Goal: Task Accomplishment & Management: Use online tool/utility

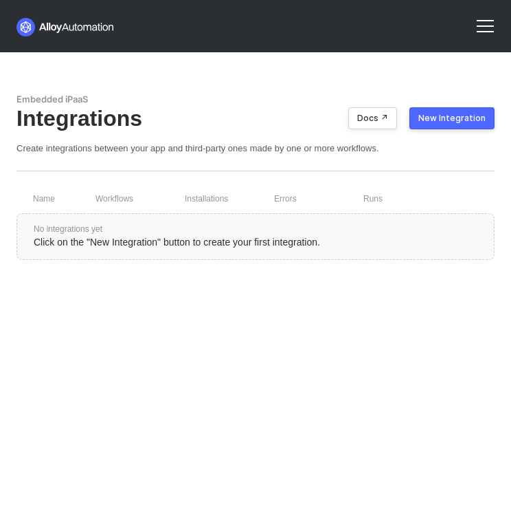
click at [458, 116] on div "New Integration" at bounding box center [452, 118] width 67 height 11
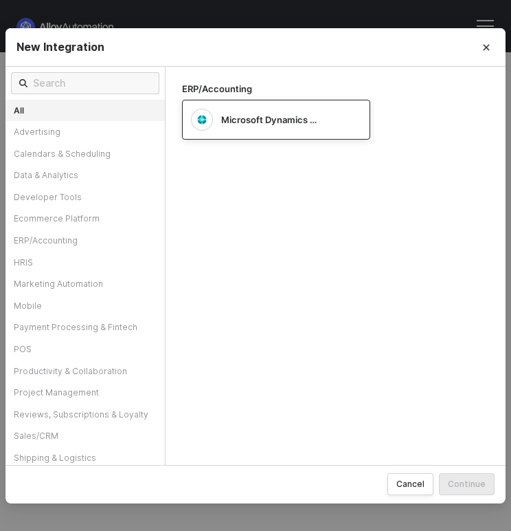
click at [263, 115] on span "Microsoft Dynamics Business Central" at bounding box center [270, 119] width 98 height 12
click at [467, 485] on div "Continue" at bounding box center [467, 484] width 38 height 12
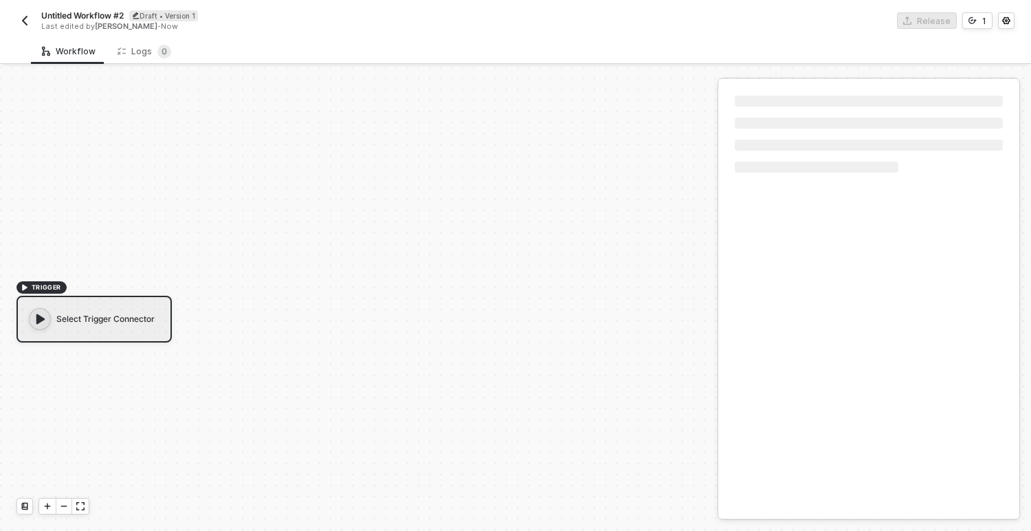
scroll to position [25, 0]
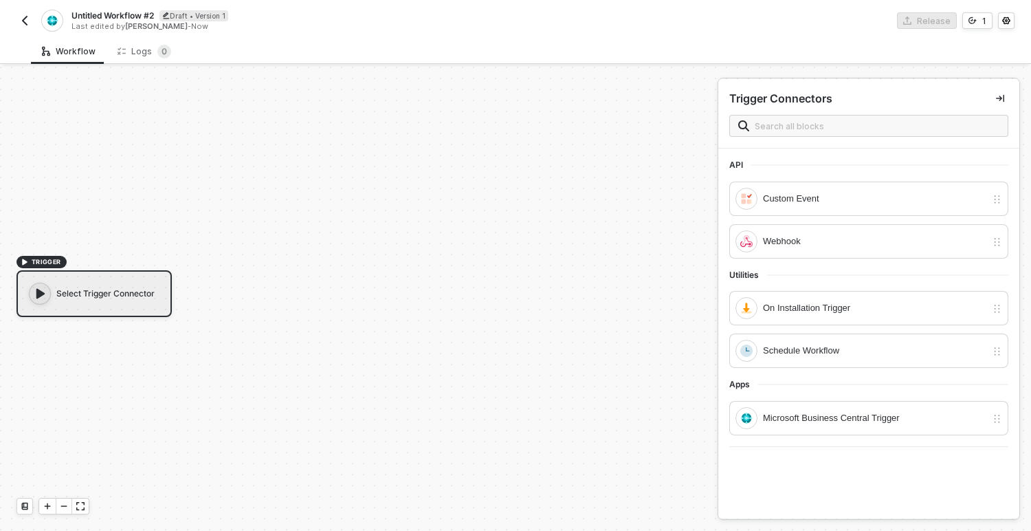
click at [123, 14] on span "Untitled Workflow #2" at bounding box center [112, 16] width 82 height 12
click at [177, 17] on input "Untitled Workflow #2" at bounding box center [188, 16] width 234 height 16
drag, startPoint x: 177, startPoint y: 17, endPoint x: 61, endPoint y: 16, distance: 115.5
click at [61, 16] on div "Untitled Workflow #2 Save Cancel Last edited by [PERSON_NAME]" at bounding box center [265, 21] width 499 height 32
click at [78, 13] on input "Incremental Sync" at bounding box center [188, 16] width 234 height 16
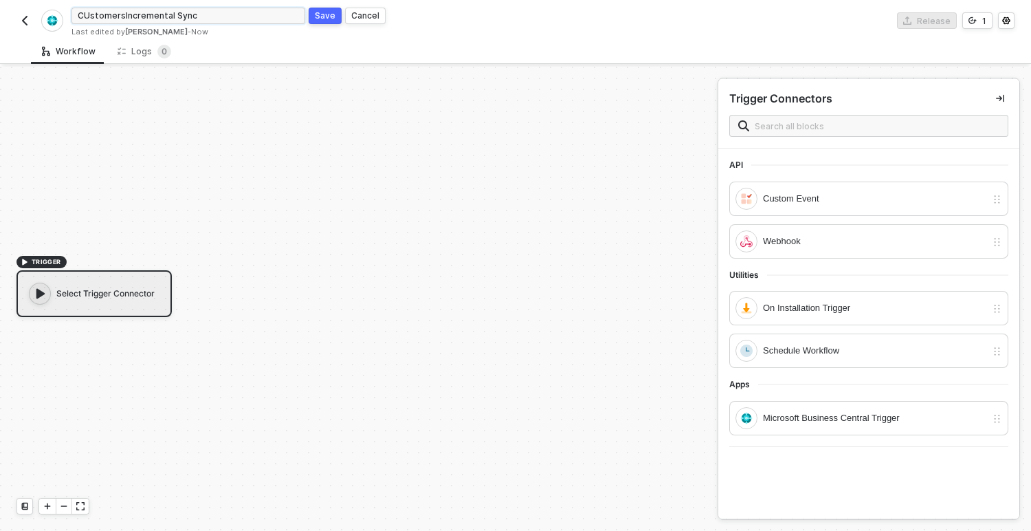
click at [84, 14] on input "CUstomersIncremental Sync" at bounding box center [188, 16] width 234 height 16
click at [86, 14] on input "CUstomersIncremental Sync" at bounding box center [188, 16] width 234 height 16
click at [199, 12] on input "CustomersIncremental Sync" at bounding box center [188, 16] width 234 height 16
type input "CustomersIncremental Sync"
click at [323, 19] on div "Save" at bounding box center [325, 16] width 21 height 12
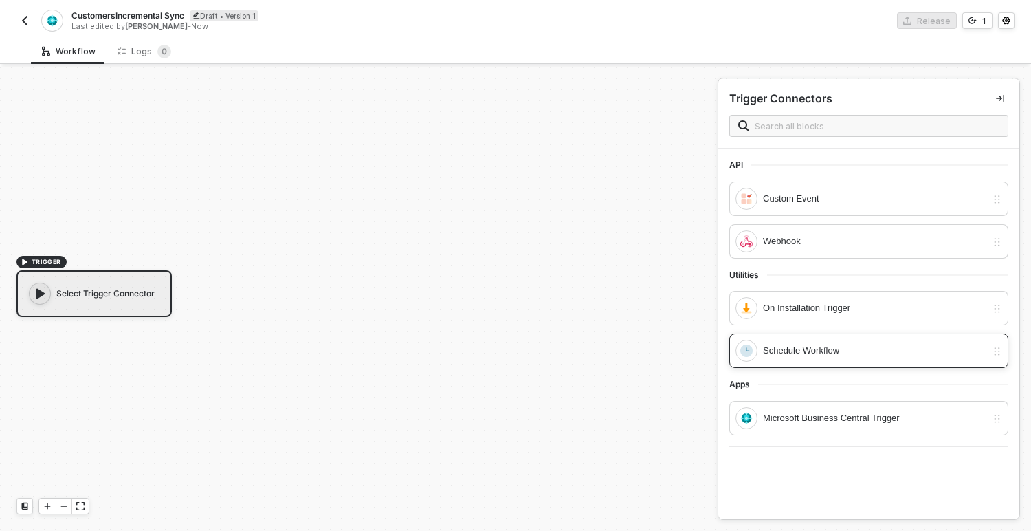
click at [788, 350] on div "Schedule Workflow" at bounding box center [874, 350] width 223 height 15
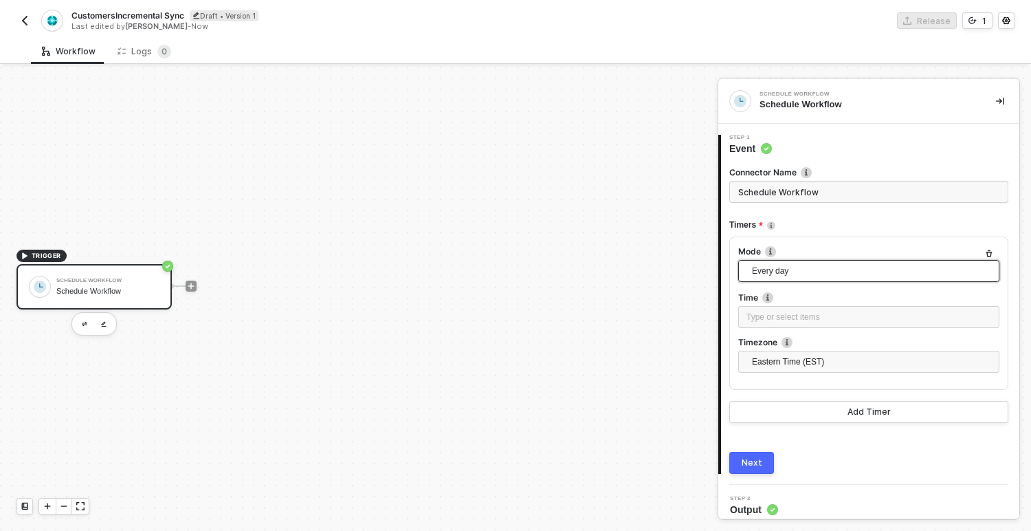
click at [804, 271] on span "Every day" at bounding box center [871, 270] width 239 height 21
click at [784, 392] on div "Every X" at bounding box center [868, 388] width 239 height 15
click at [774, 318] on div "2" at bounding box center [868, 317] width 245 height 13
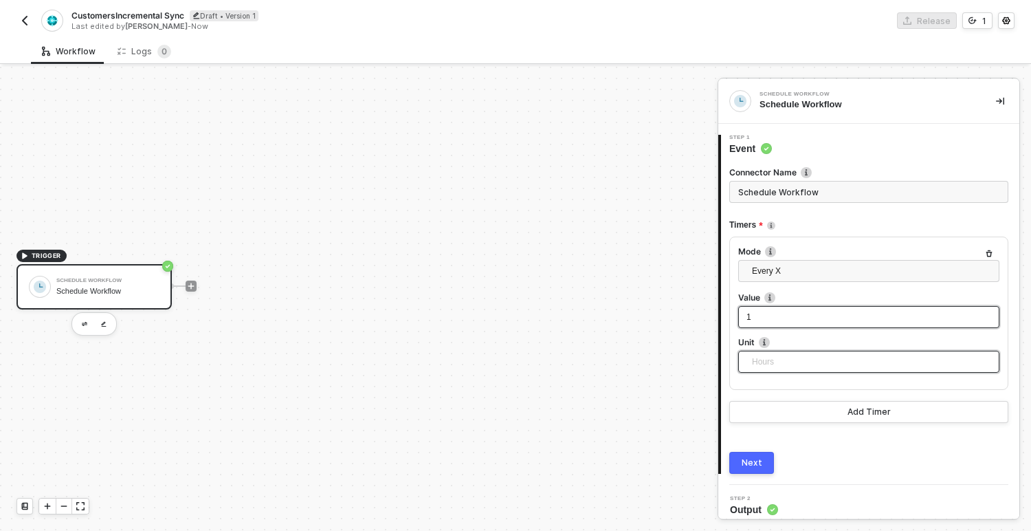
click at [766, 362] on span "Hours" at bounding box center [871, 361] width 239 height 21
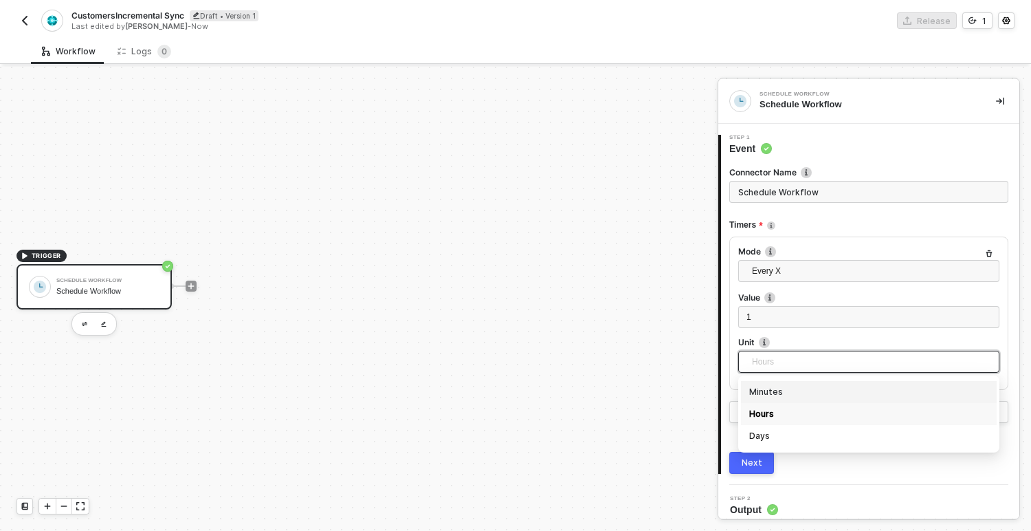
click at [756, 398] on div "Minutes" at bounding box center [868, 391] width 239 height 15
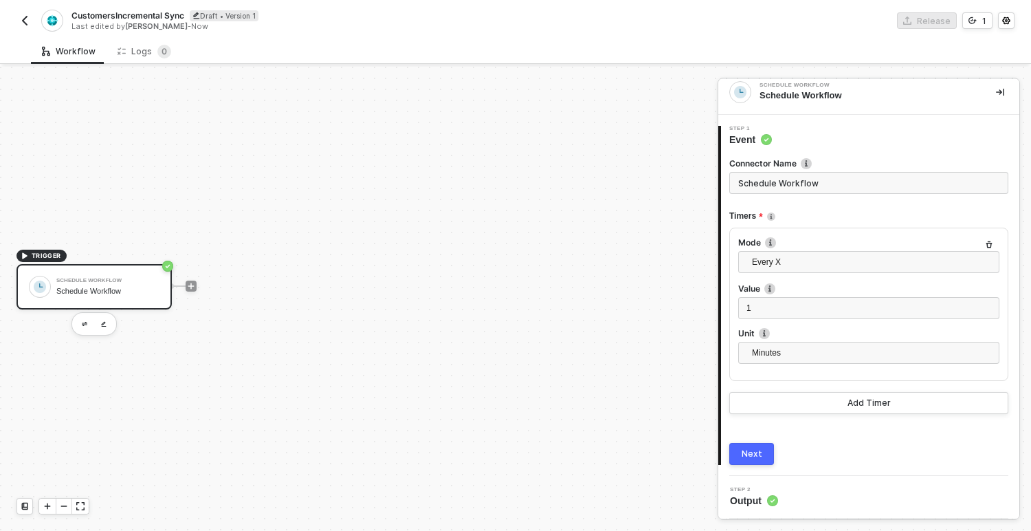
click at [755, 450] on div "Next" at bounding box center [752, 453] width 21 height 11
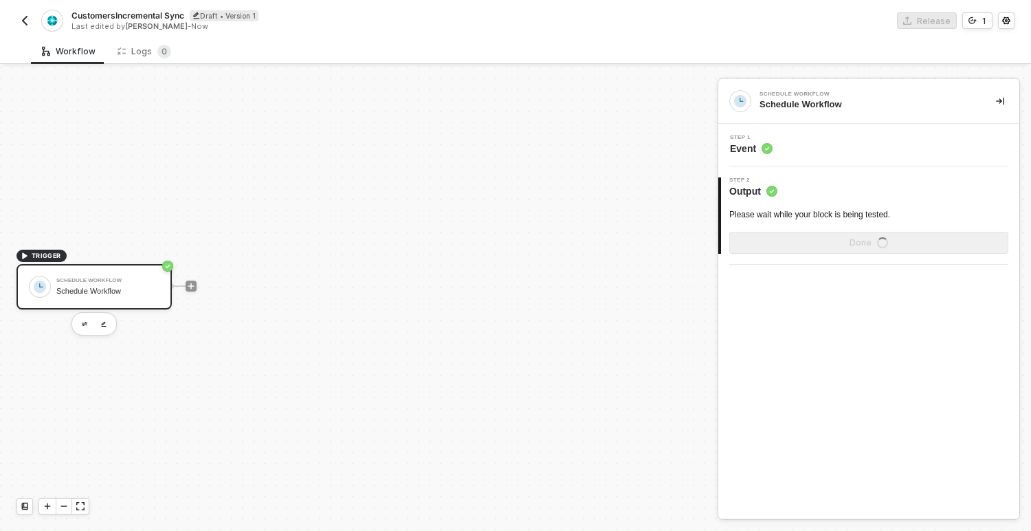
scroll to position [0, 0]
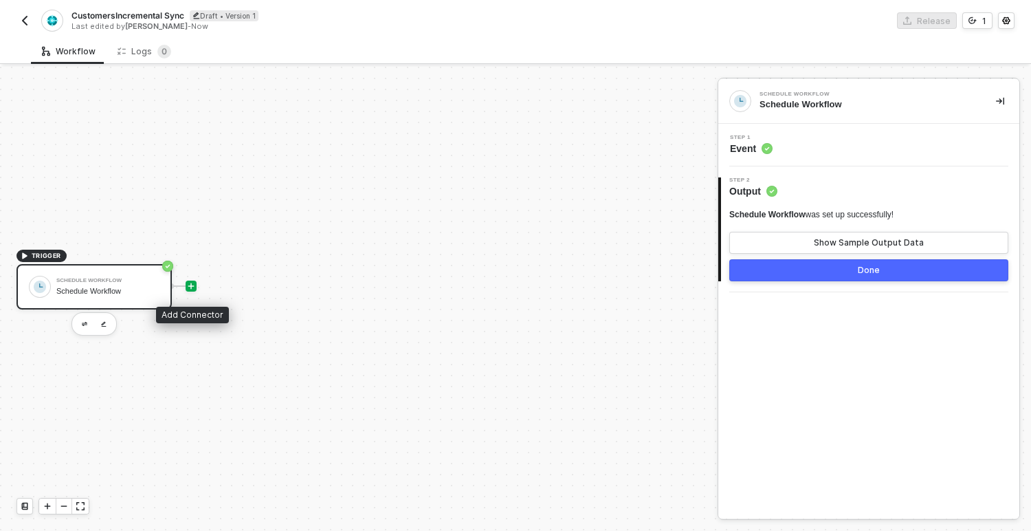
click at [190, 286] on icon "icon-play" at bounding box center [191, 286] width 6 height 6
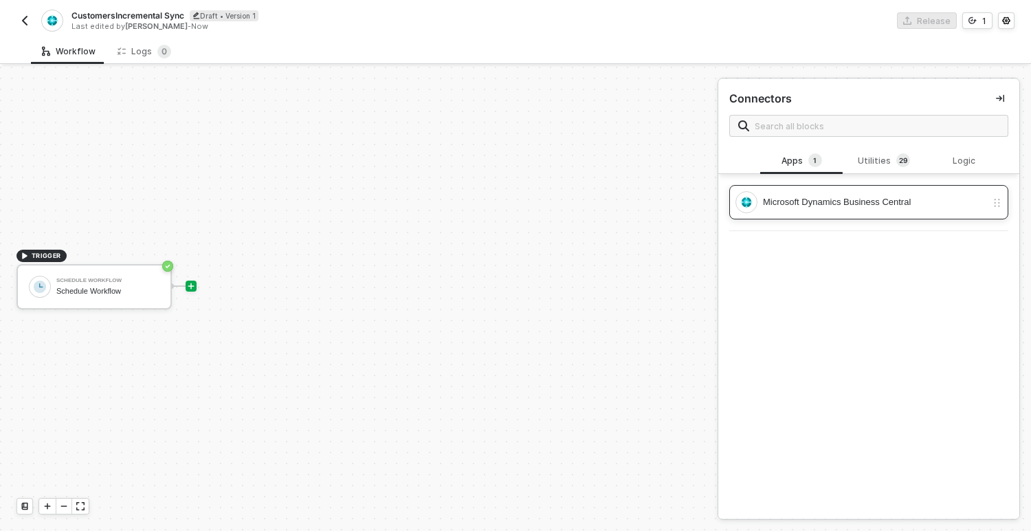
click at [796, 204] on div "Microsoft Dynamics Business Central" at bounding box center [874, 201] width 223 height 15
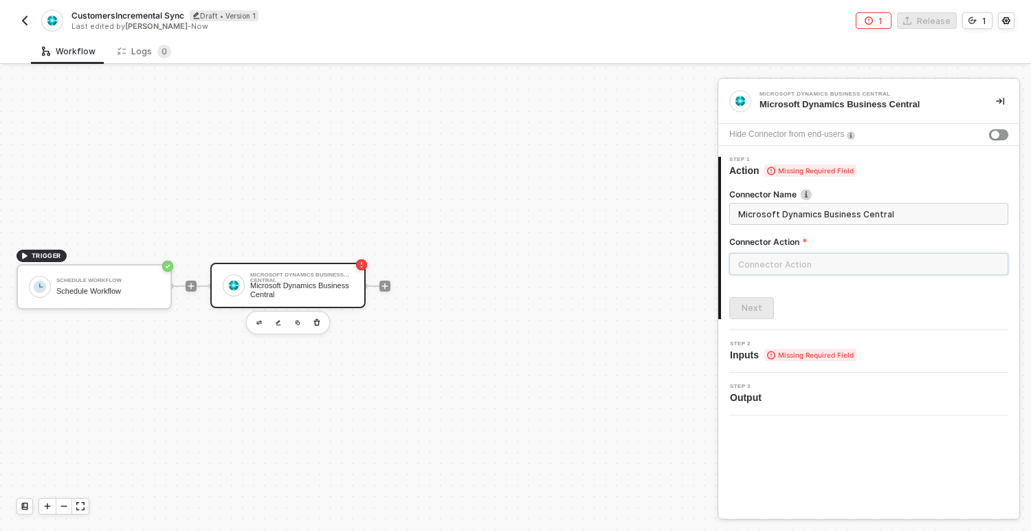
click at [768, 263] on input "text" at bounding box center [868, 264] width 279 height 22
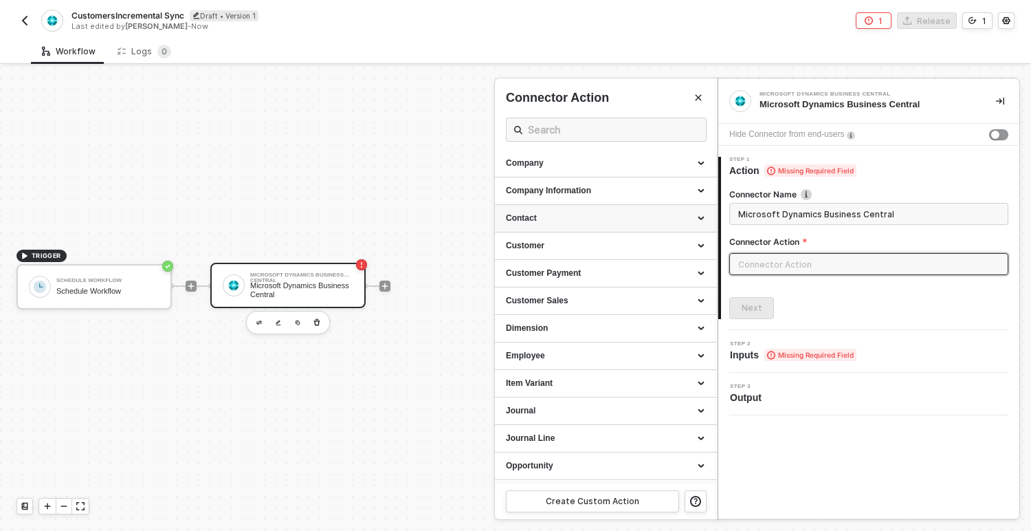
scroll to position [166, 0]
click at [560, 250] on div "Customer" at bounding box center [606, 247] width 200 height 12
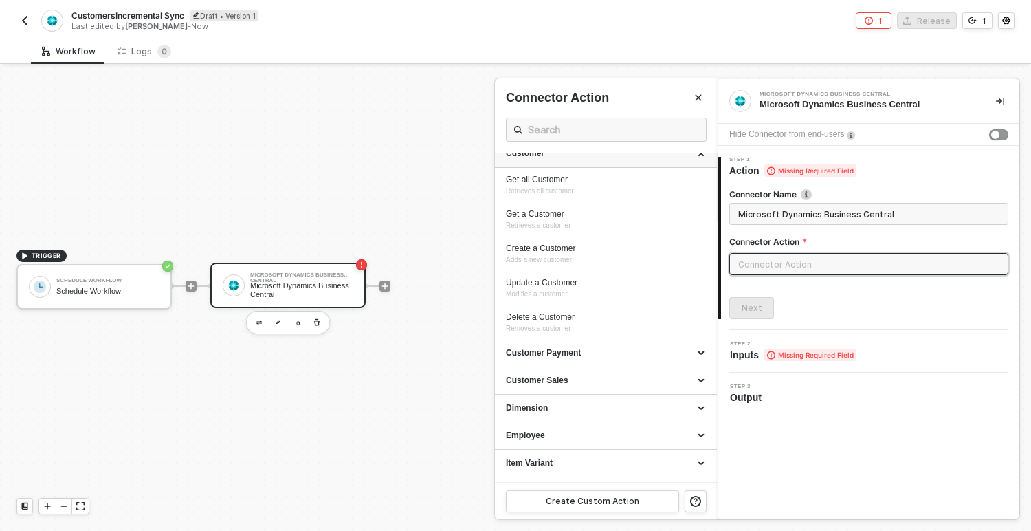
scroll to position [265, 0]
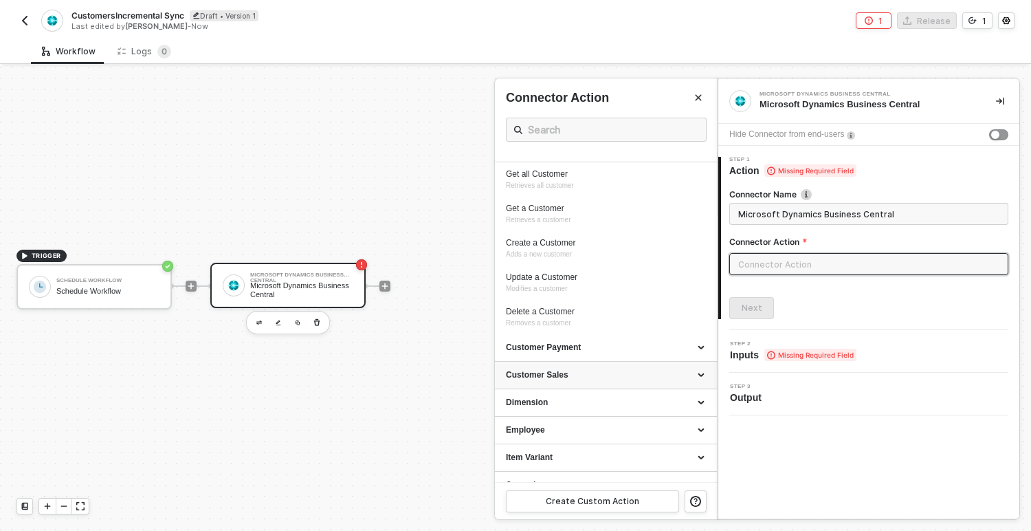
click at [569, 377] on div "Customer Sales" at bounding box center [606, 375] width 200 height 12
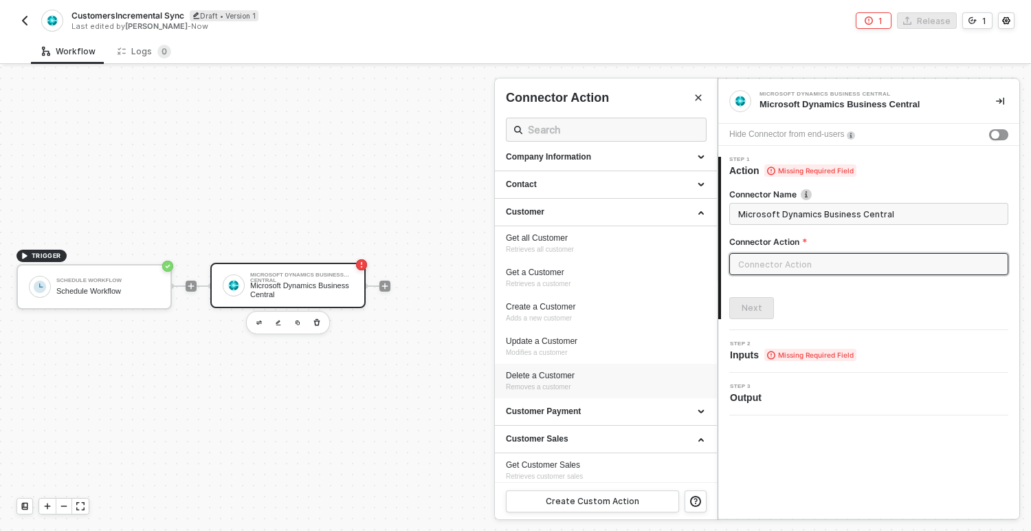
scroll to position [197, 0]
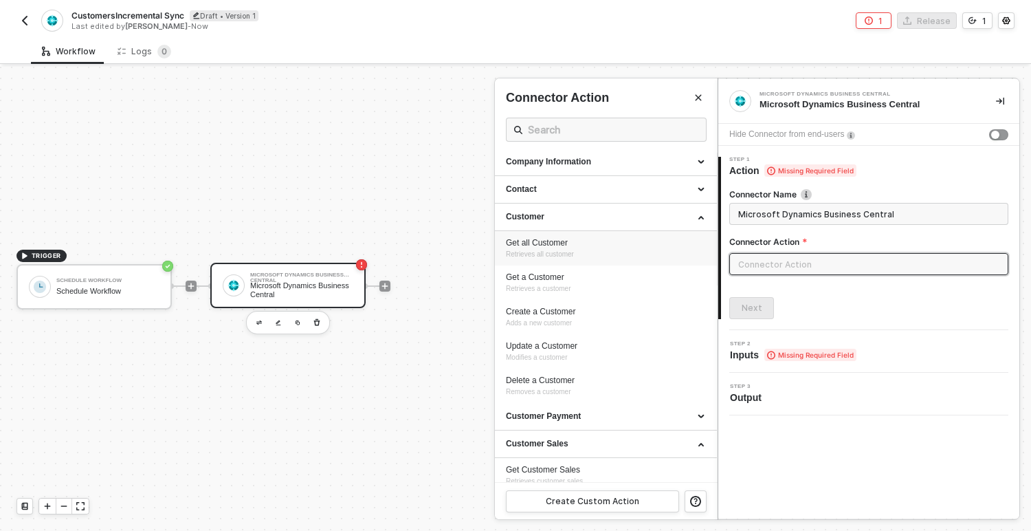
click at [561, 254] on span "Retrieves all customer" at bounding box center [540, 254] width 68 height 8
type input "Retrieves all customer"
type input "Customer - Get all Customer"
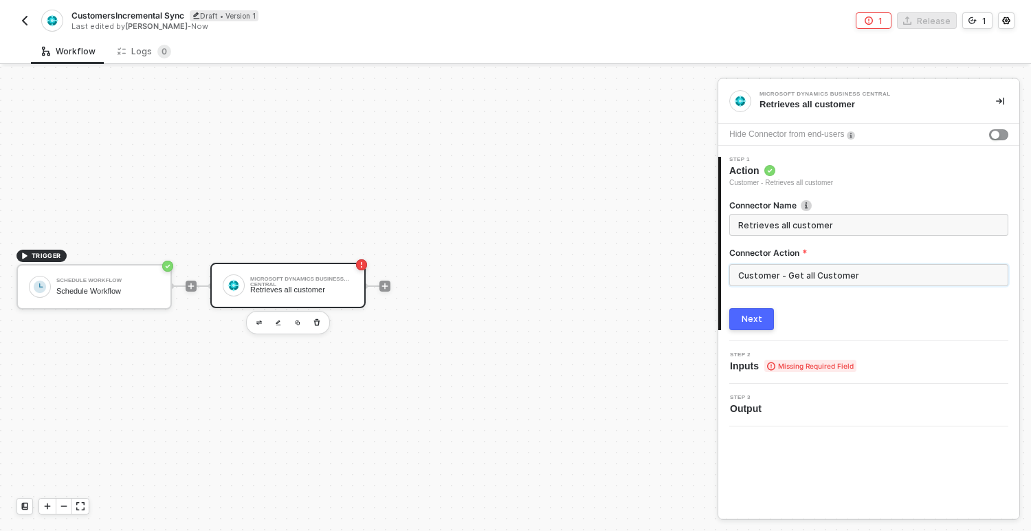
drag, startPoint x: 855, startPoint y: 269, endPoint x: 885, endPoint y: 291, distance: 37.0
click at [885, 291] on div "Customer - Get all Customer" at bounding box center [868, 280] width 279 height 33
click at [753, 323] on div "Next" at bounding box center [752, 318] width 21 height 11
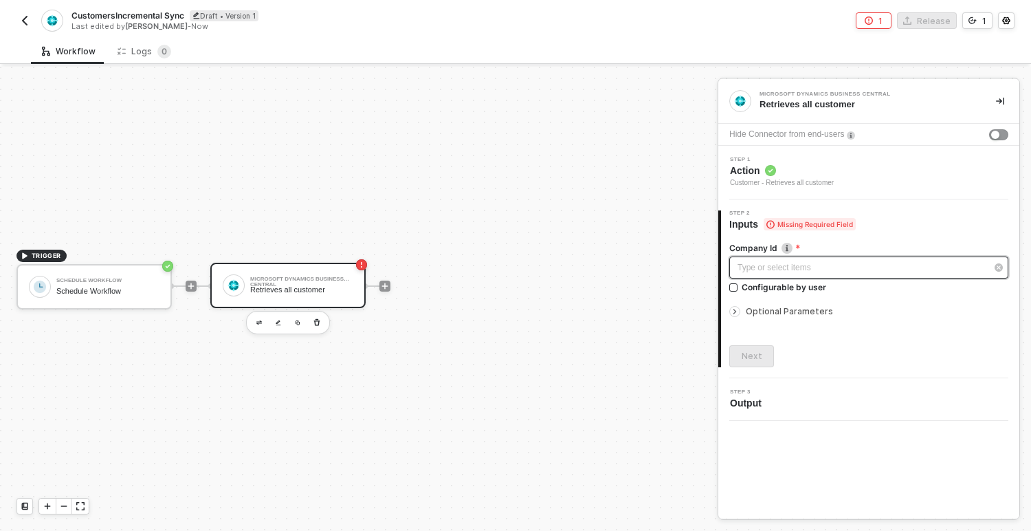
click at [749, 265] on div "Type or select items ﻿" at bounding box center [861, 267] width 249 height 13
